Goal: Task Accomplishment & Management: Use online tool/utility

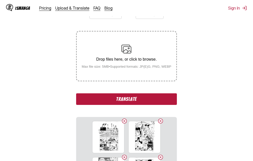
scroll to position [100, 0]
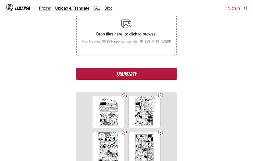
click at [121, 72] on button "Translate" at bounding box center [126, 74] width 100 height 12
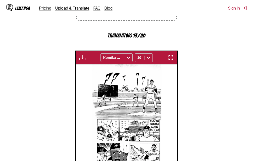
scroll to position [134, 0]
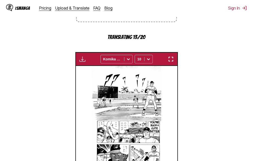
click at [173, 60] on img "button" at bounding box center [171, 59] width 6 height 6
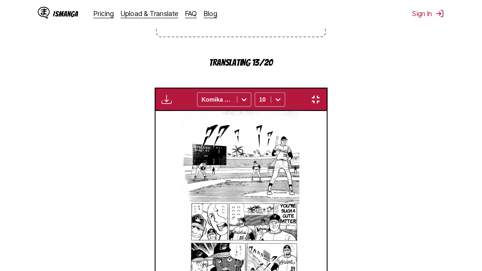
scroll to position [53, 0]
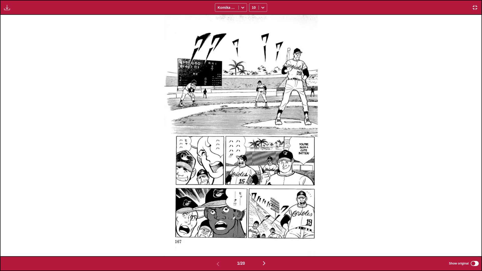
click at [253, 161] on img "button" at bounding box center [264, 263] width 6 height 6
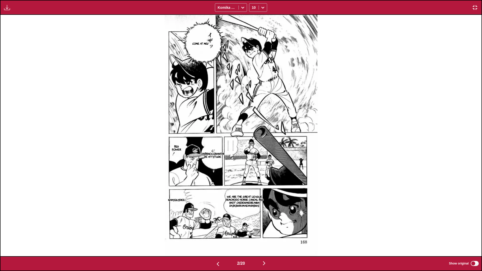
click at [253, 161] on img "button" at bounding box center [264, 263] width 6 height 6
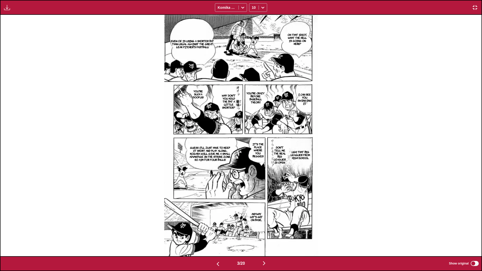
click at [253, 161] on img "button" at bounding box center [264, 263] width 6 height 6
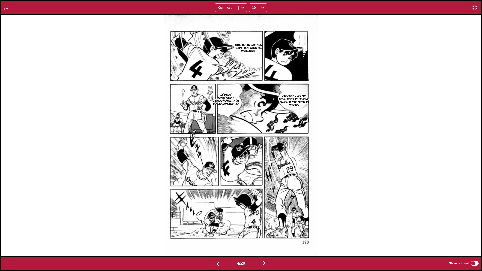
click at [253, 161] on img "button" at bounding box center [264, 263] width 6 height 6
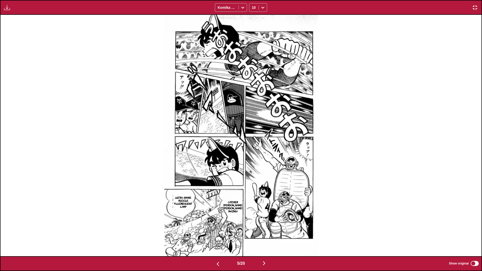
click at [253, 161] on img "button" at bounding box center [264, 263] width 6 height 6
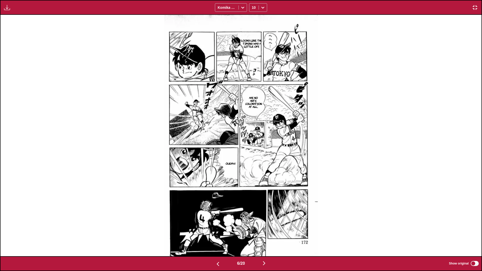
click at [253, 161] on img "button" at bounding box center [264, 263] width 6 height 6
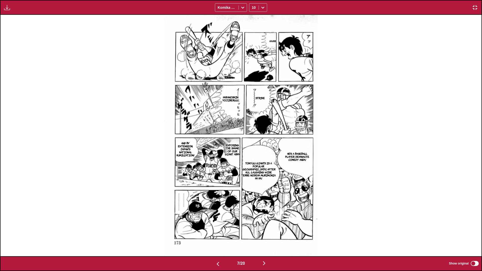
click at [253, 161] on img "button" at bounding box center [264, 263] width 6 height 6
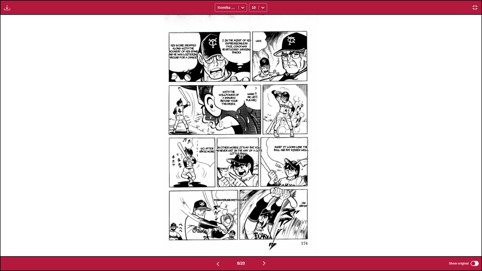
click at [253, 161] on img "button" at bounding box center [264, 263] width 6 height 6
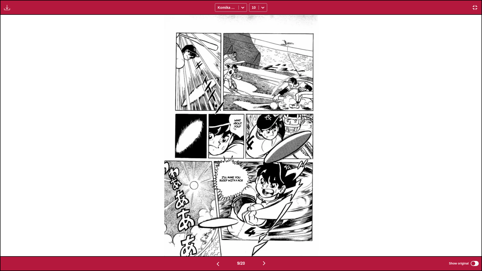
click at [253, 161] on img "button" at bounding box center [264, 263] width 6 height 6
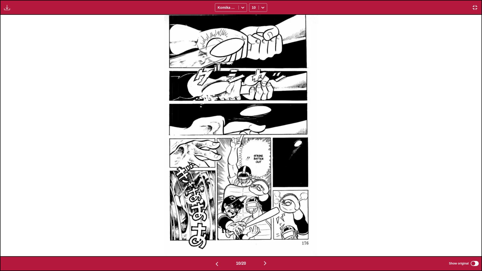
click at [253, 161] on img "button" at bounding box center [265, 263] width 6 height 6
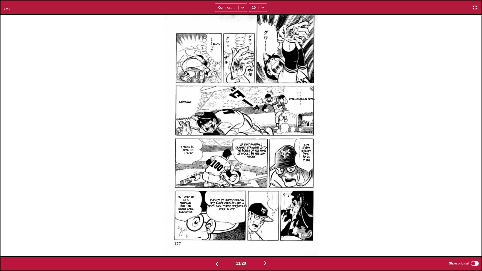
click at [253, 161] on img "button" at bounding box center [265, 263] width 6 height 6
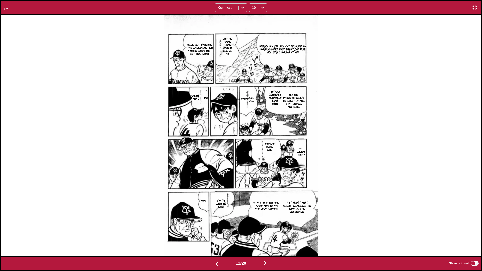
click at [253, 161] on img "button" at bounding box center [265, 263] width 6 height 6
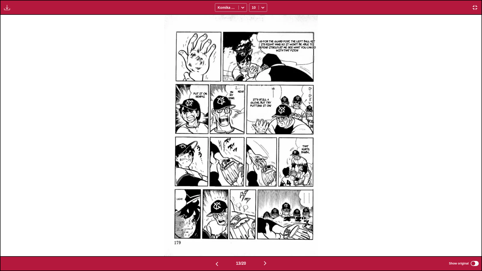
click at [253, 161] on img "button" at bounding box center [265, 263] width 6 height 6
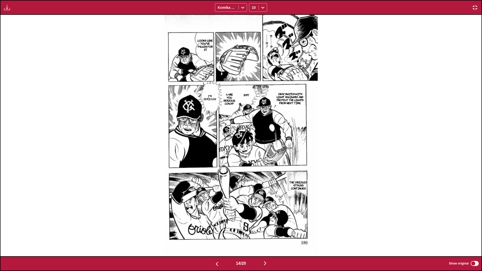
click at [253, 161] on img "button" at bounding box center [265, 263] width 6 height 6
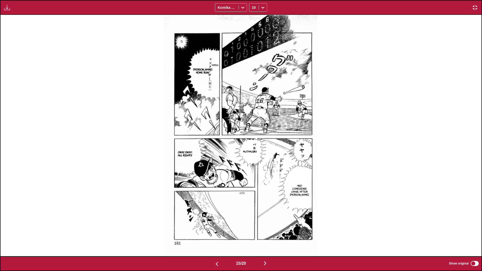
click at [253, 161] on img "button" at bounding box center [265, 263] width 6 height 6
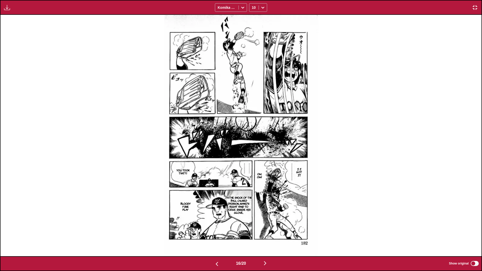
click at [253, 161] on img "button" at bounding box center [265, 263] width 6 height 6
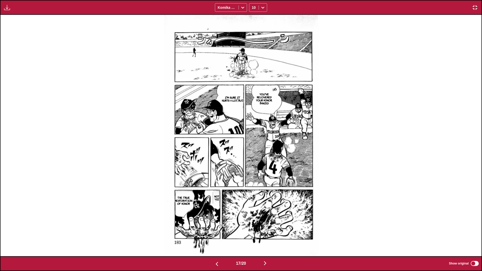
click at [253, 161] on img "button" at bounding box center [265, 263] width 6 height 6
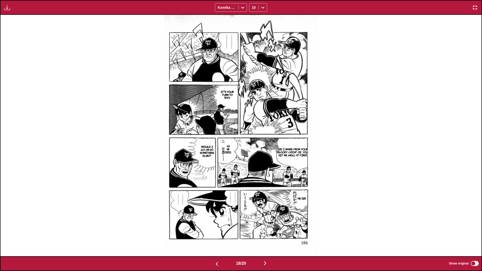
click at [253, 161] on img "button" at bounding box center [265, 263] width 6 height 6
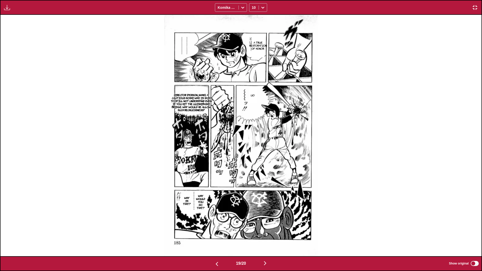
click at [253, 161] on img "button" at bounding box center [265, 263] width 6 height 6
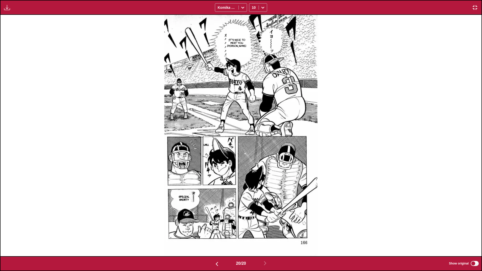
click at [253, 7] on img "button" at bounding box center [475, 8] width 6 height 6
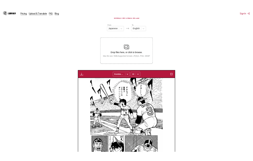
scroll to position [0, 1928]
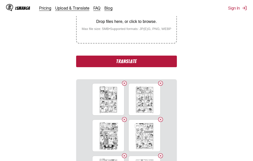
scroll to position [114, 0]
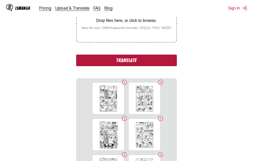
click at [111, 61] on button "Translate" at bounding box center [126, 61] width 100 height 12
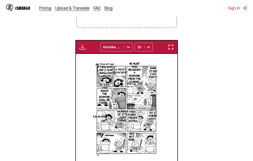
scroll to position [117, 0]
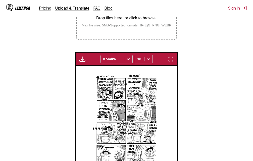
click at [171, 60] on img "button" at bounding box center [171, 59] width 6 height 6
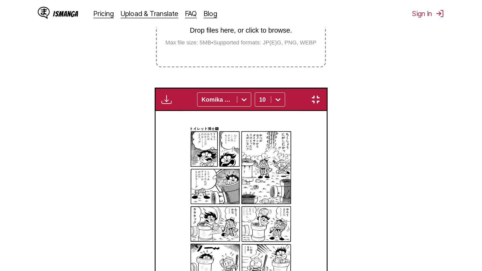
scroll to position [53, 0]
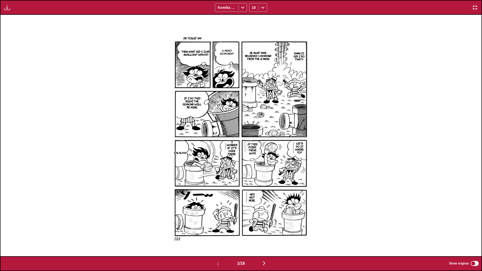
click at [253, 8] on img "button" at bounding box center [475, 8] width 6 height 6
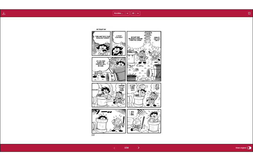
scroll to position [131, 0]
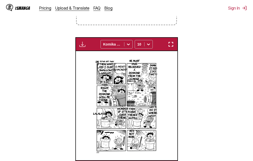
click at [170, 43] on img "button" at bounding box center [171, 44] width 6 height 6
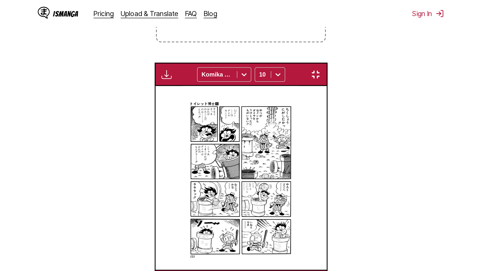
scroll to position [53, 0]
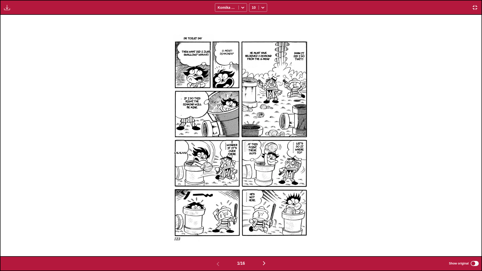
click at [253, 9] on img "button" at bounding box center [475, 8] width 6 height 6
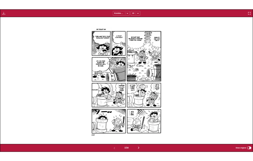
scroll to position [131, 0]
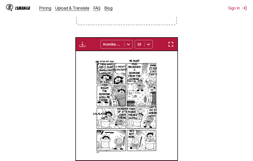
click at [169, 45] on img "button" at bounding box center [171, 44] width 6 height 6
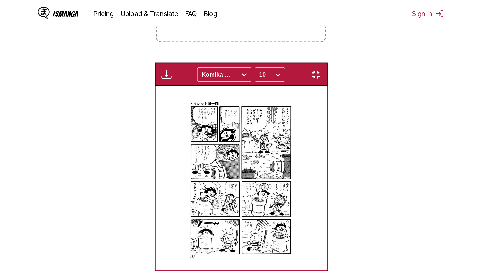
scroll to position [53, 0]
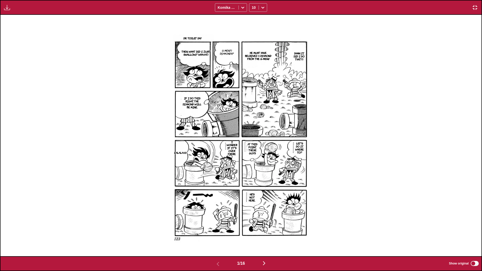
click at [253, 161] on img "button" at bounding box center [264, 263] width 6 height 6
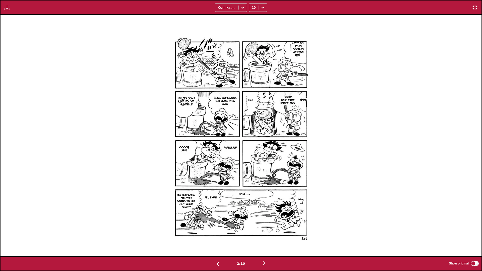
click at [253, 161] on img "button" at bounding box center [264, 263] width 6 height 6
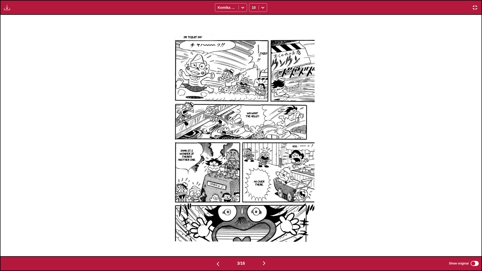
click at [253, 161] on img "button" at bounding box center [264, 263] width 6 height 6
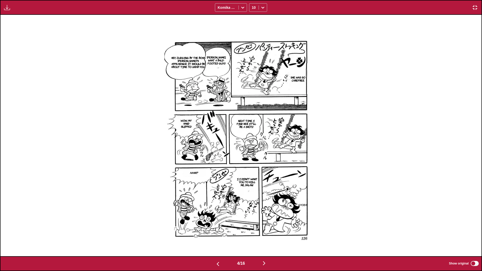
click at [253, 161] on img "button" at bounding box center [264, 263] width 6 height 6
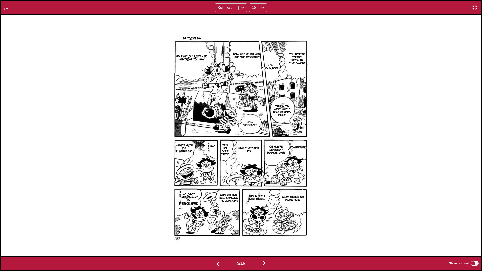
click at [253, 161] on img "button" at bounding box center [264, 263] width 6 height 6
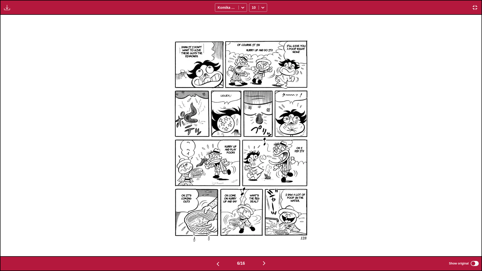
click at [253, 161] on img "button" at bounding box center [264, 263] width 6 height 6
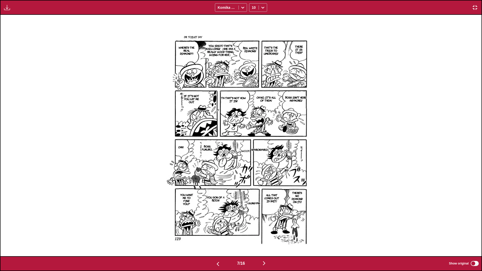
click at [253, 161] on img "button" at bounding box center [264, 263] width 6 height 6
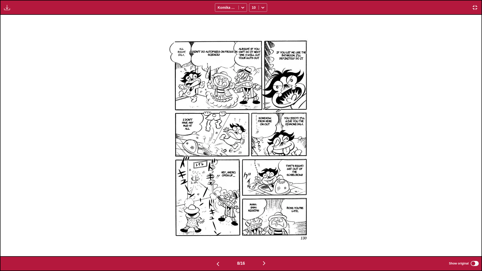
click at [253, 161] on img "button" at bounding box center [264, 263] width 6 height 6
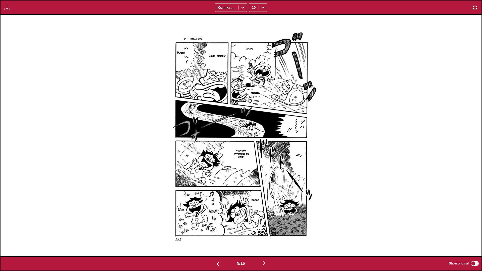
click at [253, 161] on img "button" at bounding box center [264, 263] width 6 height 6
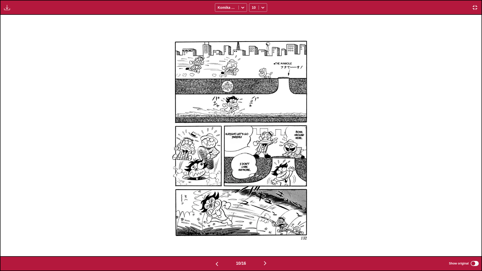
click at [253, 161] on img "button" at bounding box center [265, 263] width 6 height 6
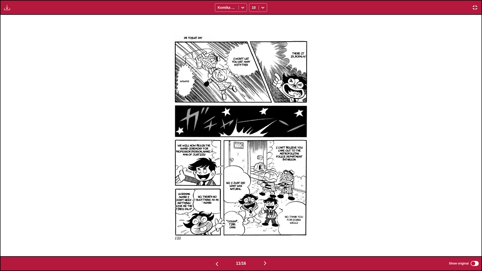
click at [253, 161] on img "button" at bounding box center [265, 263] width 6 height 6
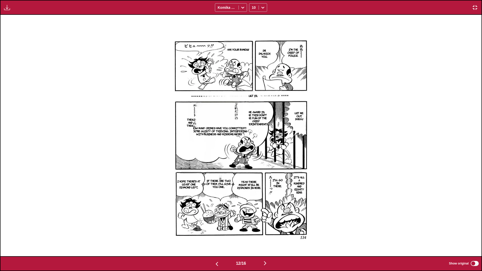
click at [253, 161] on img "button" at bounding box center [265, 263] width 6 height 6
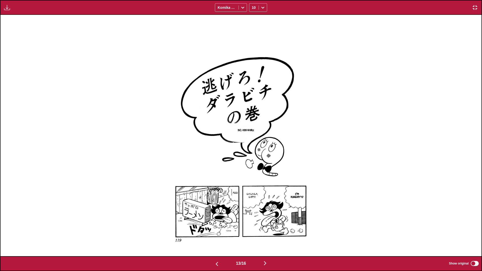
click at [253, 161] on img "button" at bounding box center [265, 263] width 6 height 6
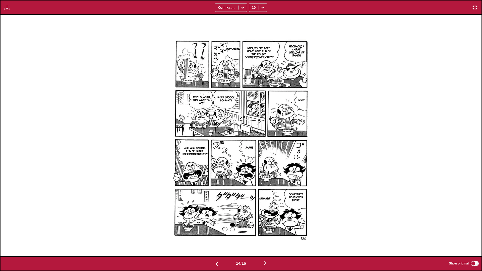
click at [253, 161] on img "button" at bounding box center [265, 263] width 6 height 6
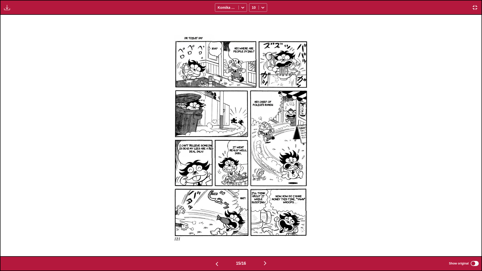
click at [253, 161] on img "button" at bounding box center [265, 263] width 6 height 6
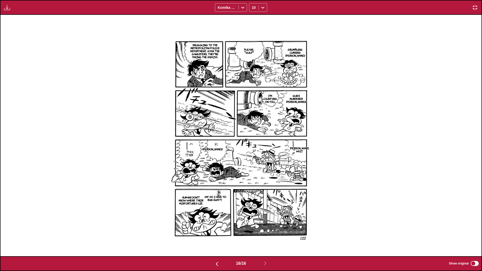
click at [253, 12] on div "Available for premium users only Komika Axis 10" at bounding box center [241, 7] width 482 height 15
click at [253, 11] on button "button" at bounding box center [475, 7] width 9 height 7
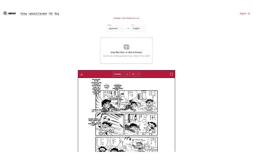
scroll to position [0, 1522]
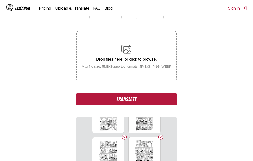
scroll to position [50, 0]
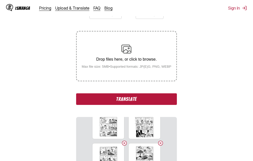
click at [121, 100] on button "Translate" at bounding box center [126, 99] width 100 height 12
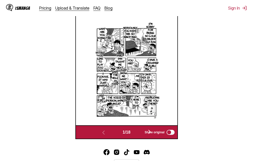
scroll to position [142, 0]
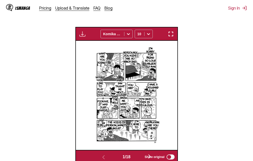
click at [170, 35] on img "button" at bounding box center [171, 34] width 6 height 6
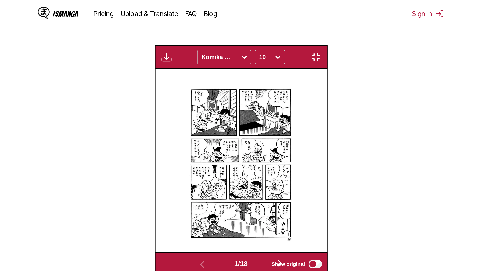
scroll to position [53, 0]
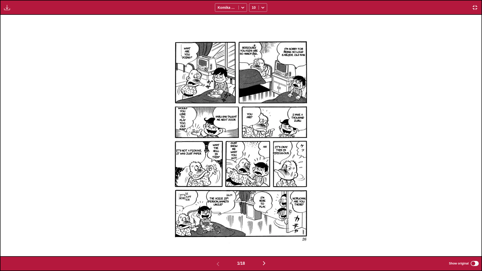
click at [253, 161] on div "1 / 18 Show original" at bounding box center [241, 263] width 482 height 15
click at [253, 161] on img "button" at bounding box center [264, 263] width 6 height 6
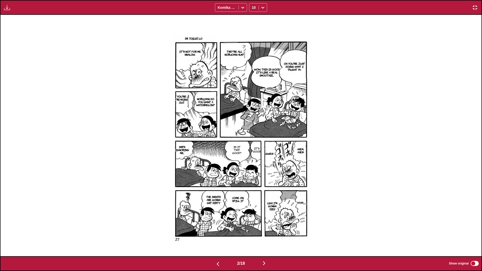
click at [253, 161] on img "button" at bounding box center [264, 263] width 6 height 6
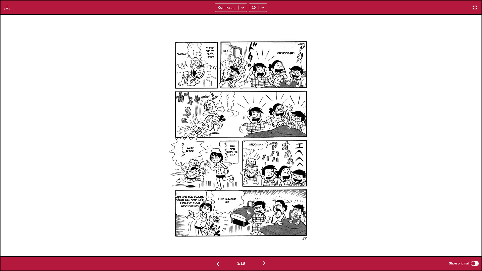
click at [253, 161] on img "button" at bounding box center [264, 263] width 6 height 6
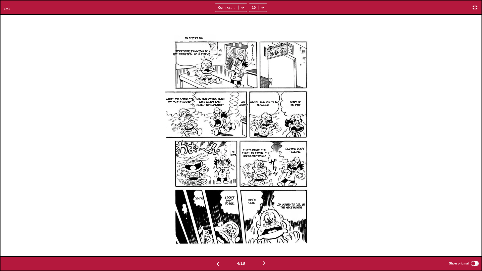
click at [253, 161] on img "button" at bounding box center [264, 263] width 6 height 6
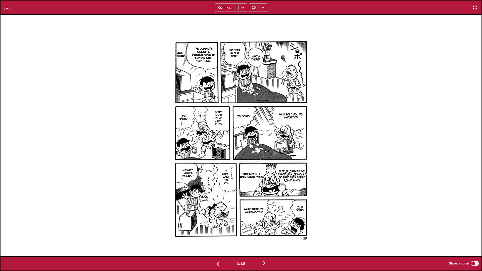
click at [253, 161] on img "button" at bounding box center [264, 263] width 6 height 6
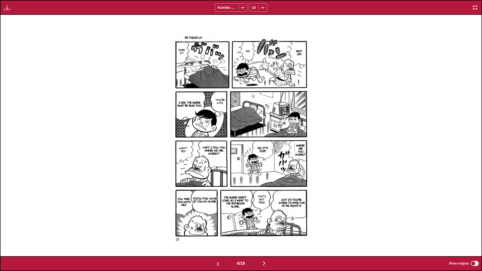
click at [253, 161] on img "button" at bounding box center [264, 263] width 6 height 6
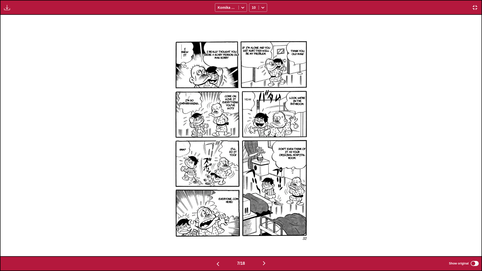
click at [253, 161] on img "button" at bounding box center [264, 263] width 6 height 6
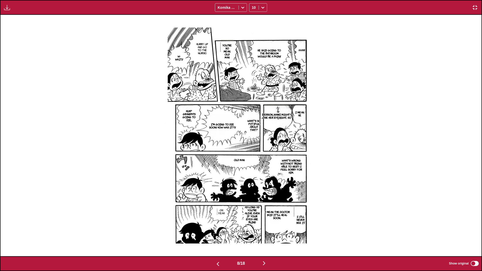
click at [253, 161] on img "button" at bounding box center [264, 263] width 6 height 6
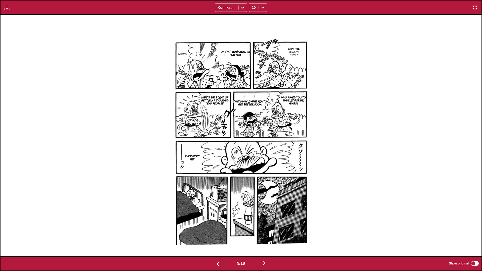
click at [253, 161] on img "button" at bounding box center [264, 263] width 6 height 6
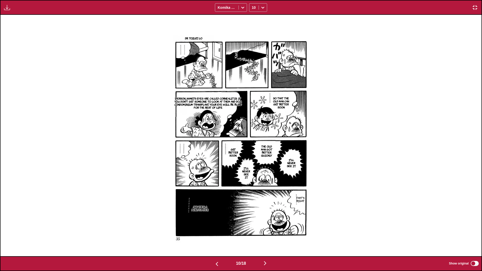
click at [253, 161] on img "button" at bounding box center [265, 263] width 6 height 6
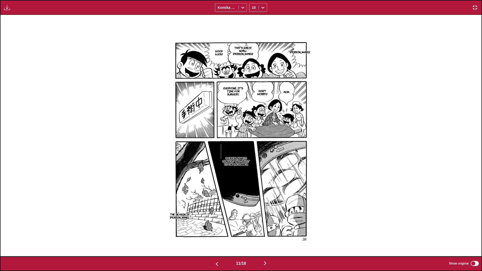
click at [253, 161] on button "button" at bounding box center [265, 263] width 30 height 7
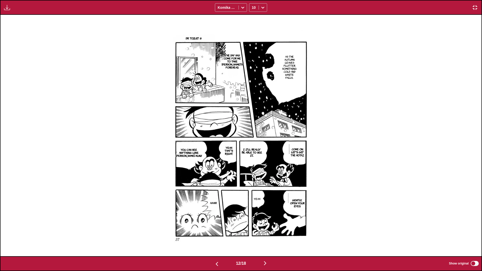
click at [253, 161] on img "button" at bounding box center [265, 263] width 6 height 6
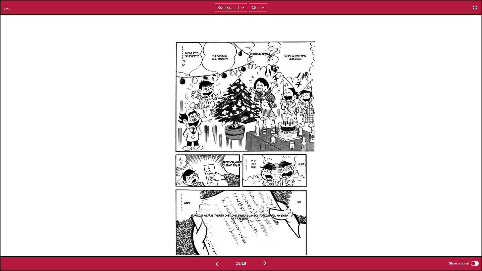
click at [253, 161] on img "button" at bounding box center [265, 263] width 6 height 6
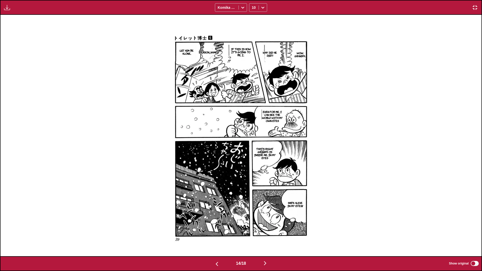
click at [253, 161] on img "button" at bounding box center [265, 263] width 6 height 6
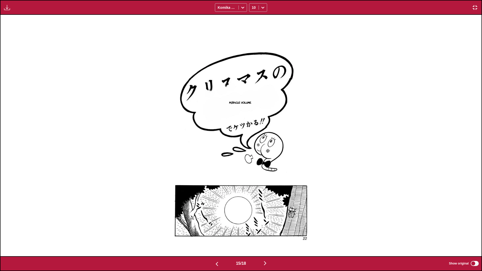
click at [253, 161] on img "button" at bounding box center [265, 263] width 6 height 6
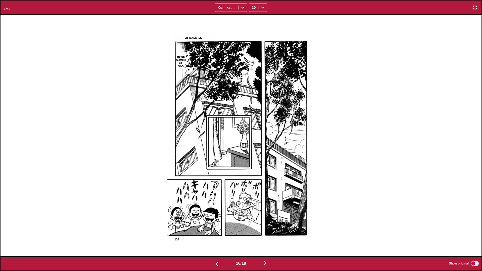
click at [253, 161] on img "button" at bounding box center [265, 263] width 6 height 6
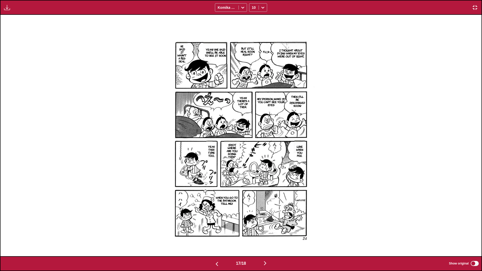
click at [253, 161] on img "button" at bounding box center [265, 263] width 6 height 6
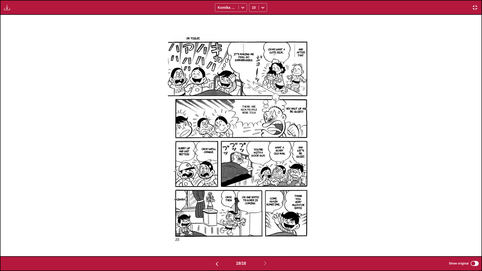
click at [253, 6] on img "button" at bounding box center [475, 8] width 6 height 6
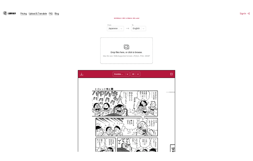
scroll to position [0, 1725]
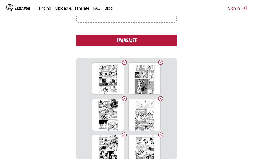
scroll to position [126, 0]
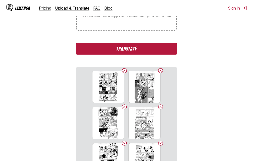
click at [136, 49] on button "Translate" at bounding box center [126, 49] width 100 height 12
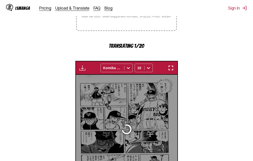
scroll to position [163, 0]
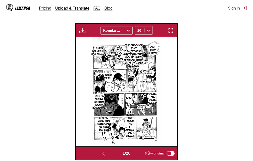
click at [170, 31] on img "button" at bounding box center [171, 30] width 6 height 6
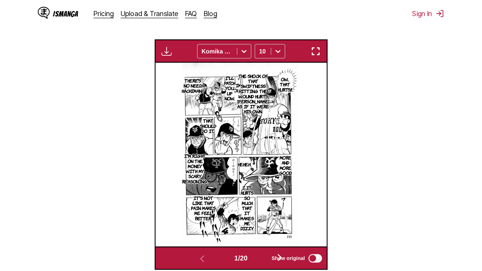
scroll to position [53, 0]
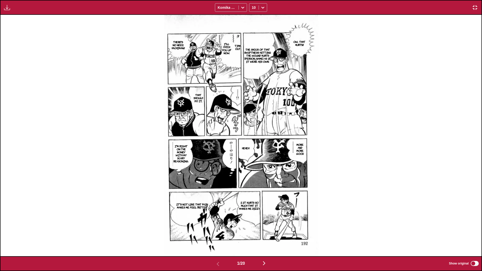
click at [253, 161] on img "button" at bounding box center [264, 263] width 6 height 6
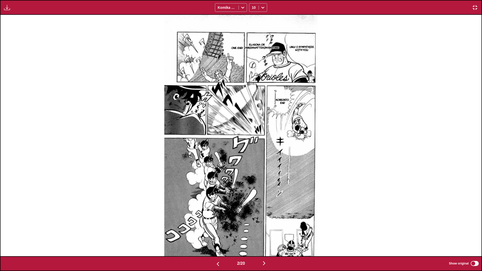
click at [253, 161] on img "button" at bounding box center [264, 263] width 6 height 6
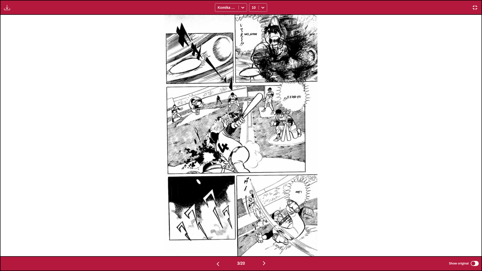
click at [253, 161] on img "button" at bounding box center [264, 263] width 6 height 6
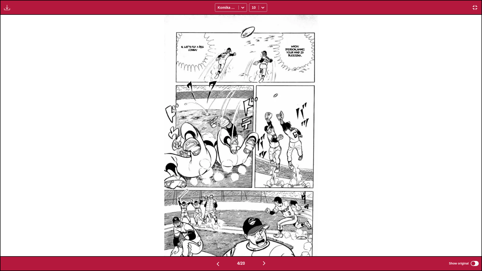
click at [253, 161] on img "button" at bounding box center [264, 263] width 6 height 6
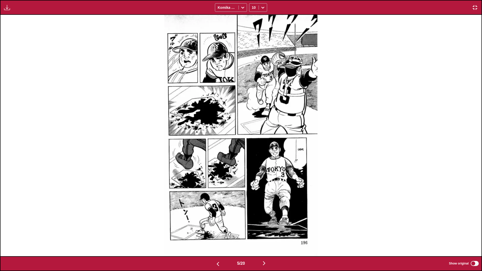
click at [253, 161] on img "button" at bounding box center [264, 263] width 6 height 6
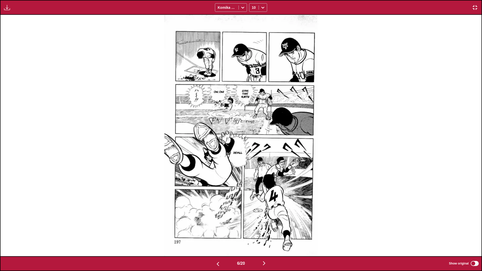
click at [253, 161] on img "button" at bounding box center [264, 263] width 6 height 6
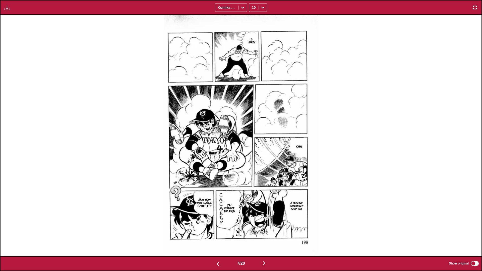
click at [253, 161] on img "button" at bounding box center [264, 263] width 6 height 6
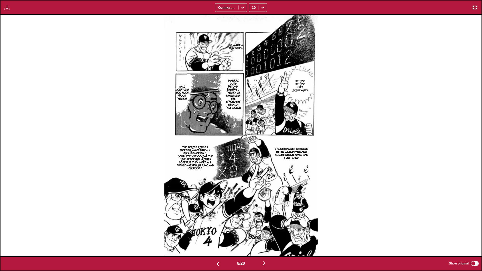
click at [253, 161] on img "button" at bounding box center [264, 263] width 6 height 6
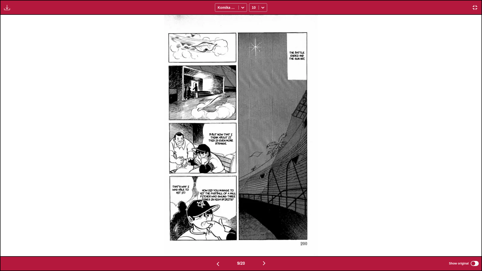
click at [253, 161] on img "button" at bounding box center [264, 263] width 6 height 6
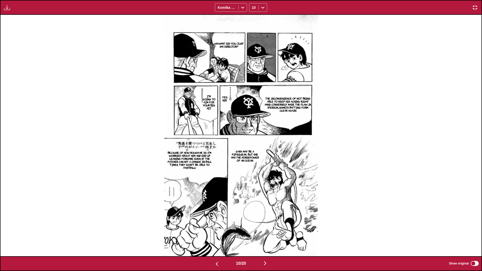
click at [253, 161] on img "button" at bounding box center [265, 263] width 6 height 6
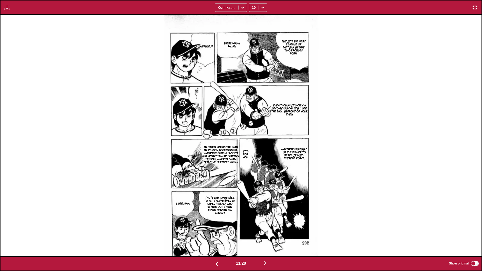
click at [253, 161] on img "button" at bounding box center [265, 263] width 6 height 6
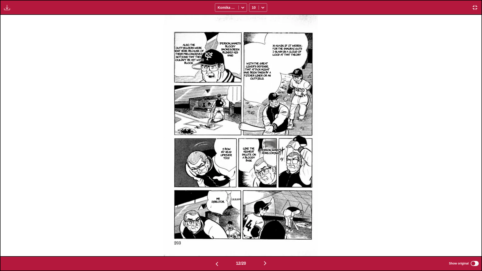
click at [253, 161] on img "button" at bounding box center [265, 263] width 6 height 6
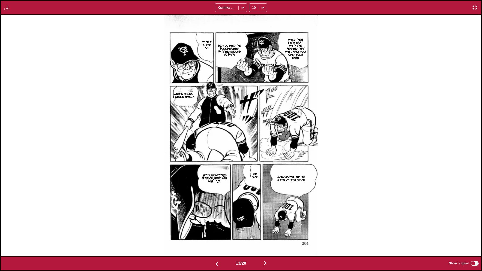
click at [253, 161] on img "button" at bounding box center [265, 263] width 6 height 6
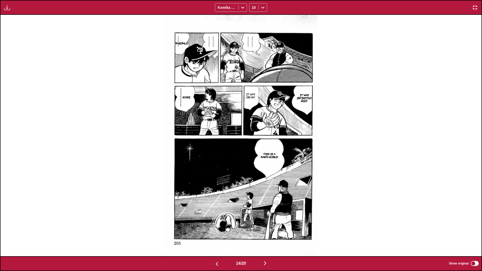
click at [253, 161] on img "button" at bounding box center [265, 263] width 6 height 6
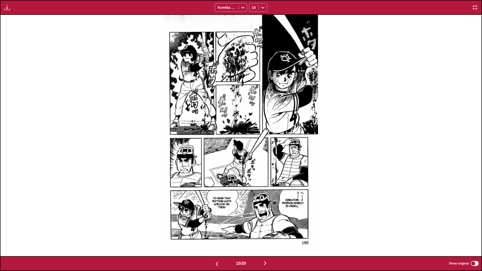
click at [253, 161] on img "button" at bounding box center [265, 263] width 6 height 6
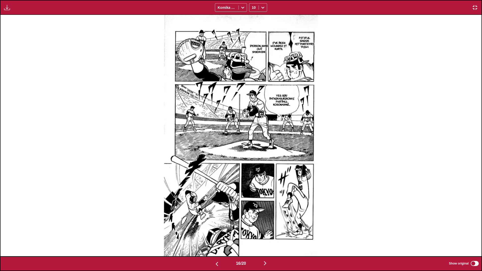
click at [253, 161] on img "button" at bounding box center [265, 263] width 6 height 6
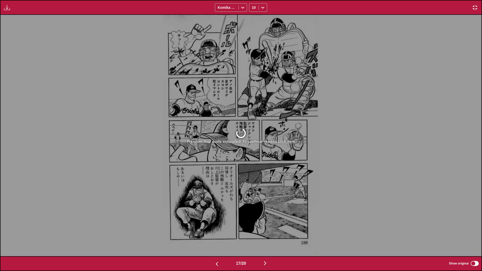
click at [253, 6] on img "button" at bounding box center [475, 8] width 6 height 6
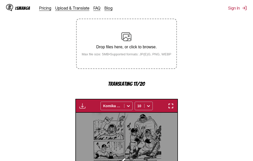
scroll to position [84, 0]
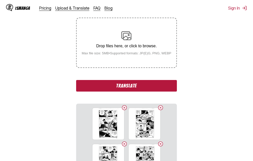
scroll to position [89, 0]
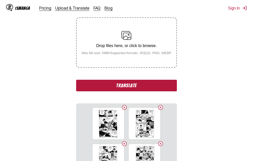
click at [138, 87] on button "Translate" at bounding box center [126, 86] width 100 height 12
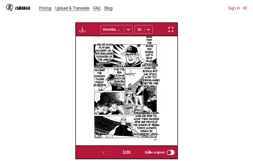
scroll to position [176, 0]
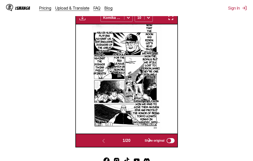
click at [170, 19] on img "button" at bounding box center [171, 18] width 6 height 6
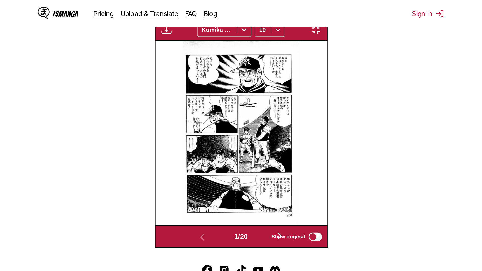
scroll to position [53, 0]
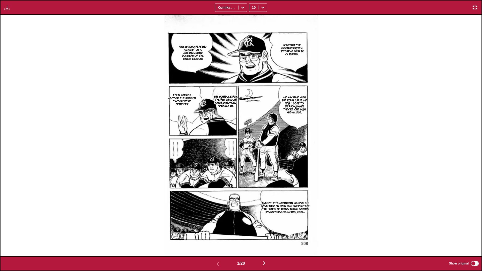
click at [253, 10] on img "button" at bounding box center [475, 8] width 6 height 6
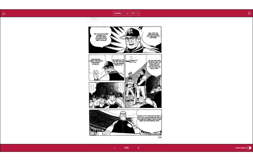
scroll to position [149, 0]
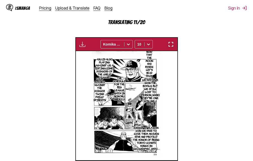
click at [174, 46] on img "button" at bounding box center [171, 44] width 6 height 6
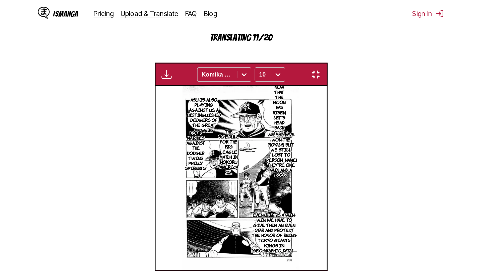
scroll to position [53, 0]
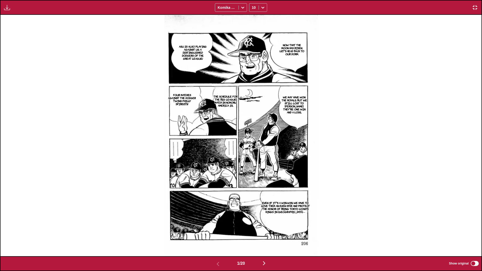
click at [253, 161] on img "button" at bounding box center [264, 263] width 6 height 6
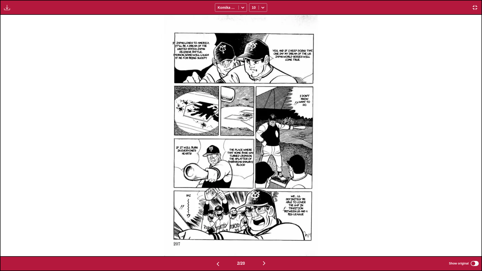
click at [253, 161] on img "button" at bounding box center [264, 263] width 6 height 6
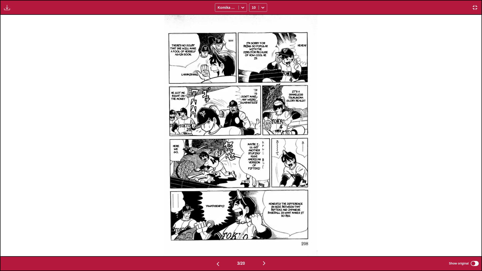
click at [253, 161] on img "button" at bounding box center [264, 263] width 6 height 6
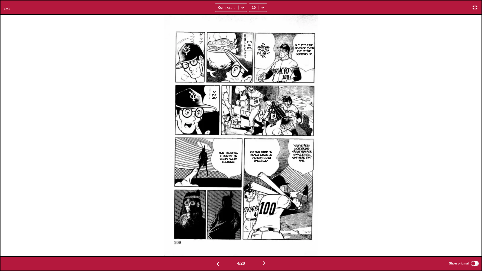
click at [253, 161] on img "button" at bounding box center [264, 263] width 6 height 6
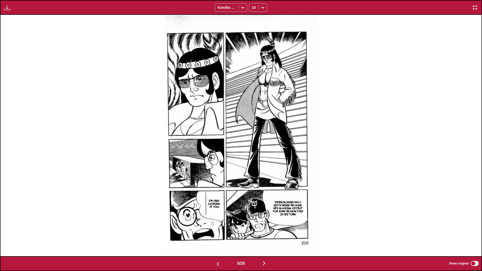
click at [253, 161] on img "button" at bounding box center [264, 263] width 6 height 6
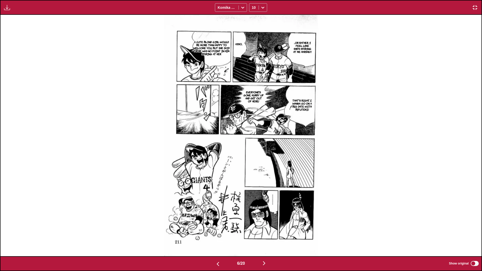
click at [253, 161] on img "button" at bounding box center [264, 263] width 6 height 6
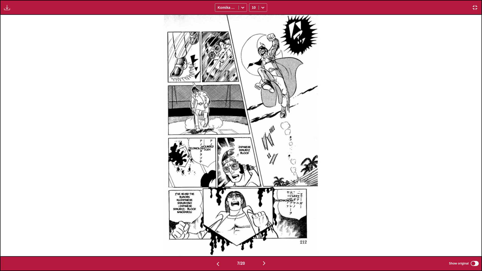
click at [253, 161] on img "button" at bounding box center [264, 263] width 6 height 6
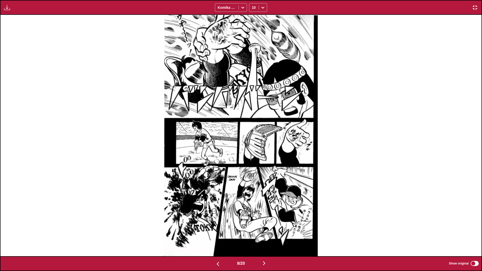
click at [253, 161] on img "button" at bounding box center [264, 263] width 6 height 6
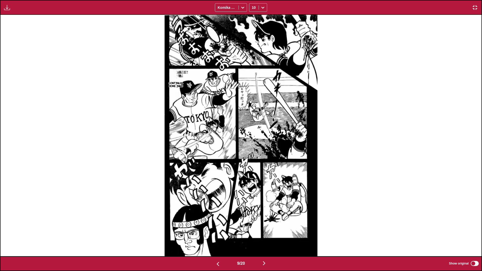
click at [253, 161] on img "button" at bounding box center [264, 263] width 6 height 6
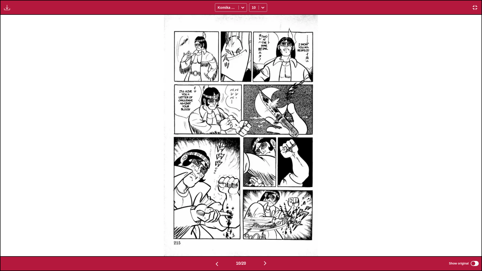
click at [253, 161] on img "button" at bounding box center [265, 263] width 6 height 6
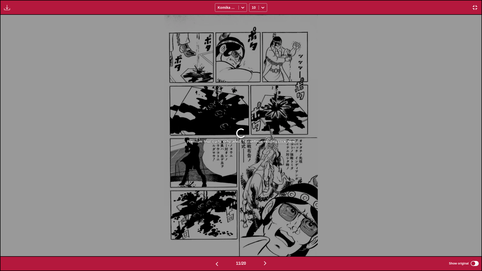
click at [253, 161] on img "button" at bounding box center [265, 263] width 6 height 6
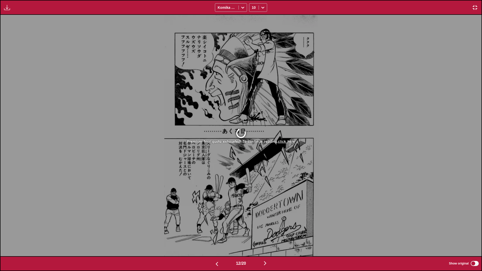
click at [253, 161] on img "button" at bounding box center [265, 263] width 6 height 6
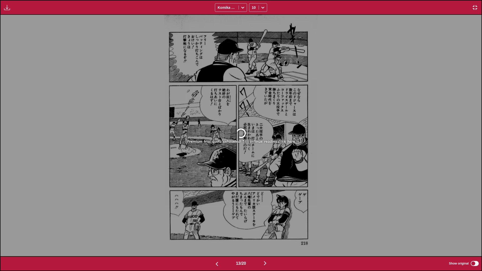
click at [253, 10] on img "button" at bounding box center [475, 8] width 6 height 6
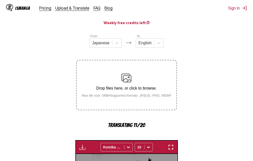
scroll to position [0, 0]
